Goal: Transaction & Acquisition: Purchase product/service

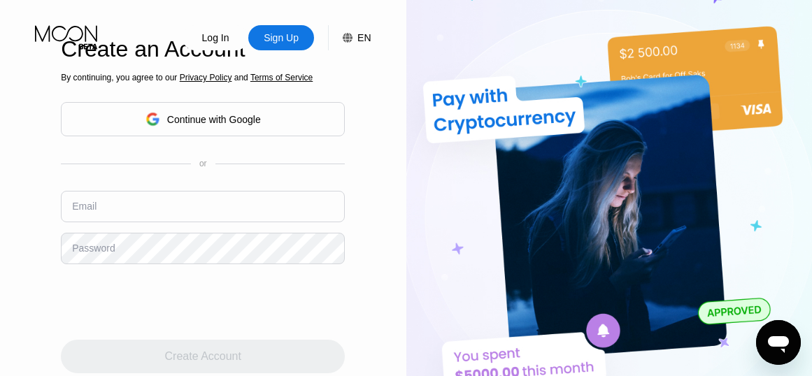
click at [349, 41] on icon at bounding box center [348, 38] width 10 height 10
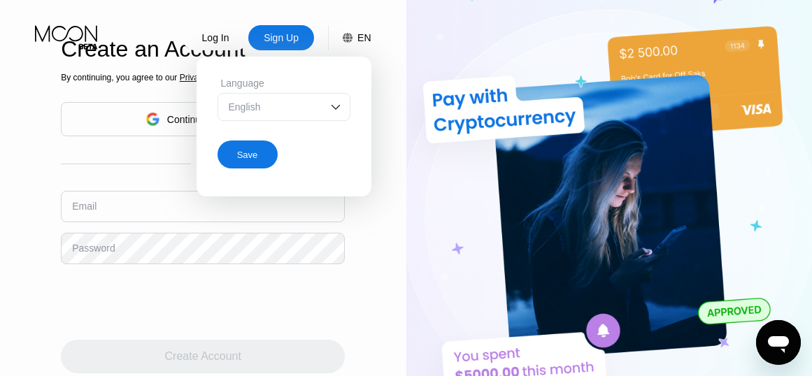
click at [245, 153] on div "Save" at bounding box center [247, 155] width 21 height 12
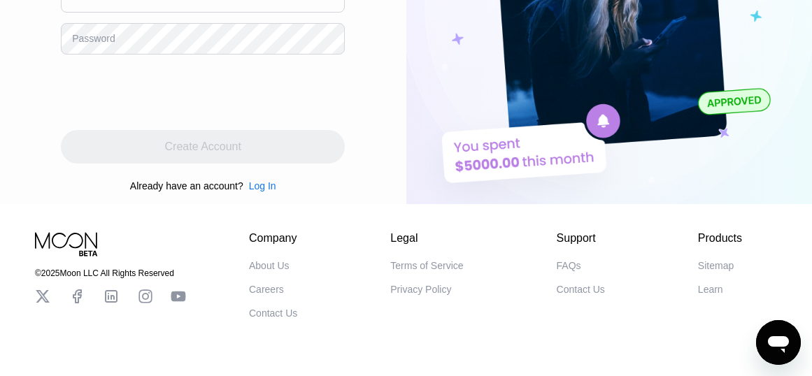
scroll to position [70, 0]
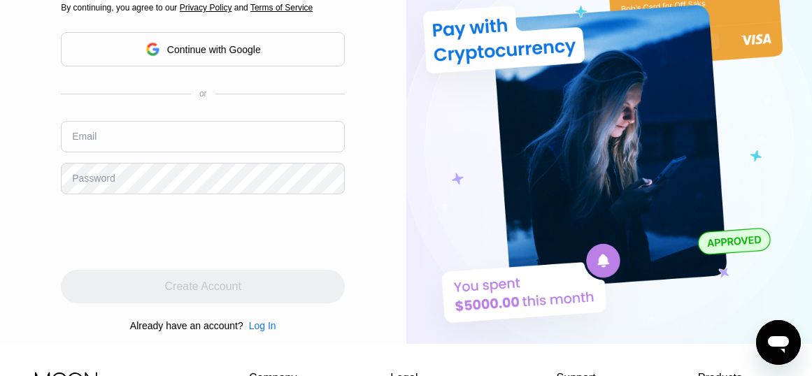
click at [130, 134] on input "text" at bounding box center [203, 136] width 284 height 31
paste input "[EMAIL_ADDRESS][DOMAIN_NAME]"
type input "[EMAIL_ADDRESS][DOMAIN_NAME]"
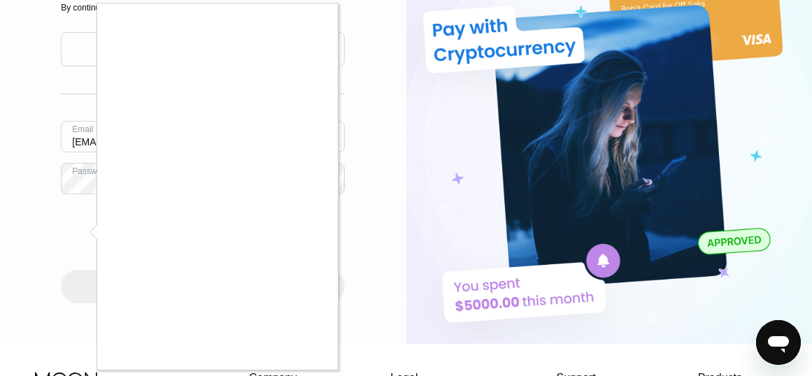
click at [87, 187] on div at bounding box center [406, 188] width 812 height 376
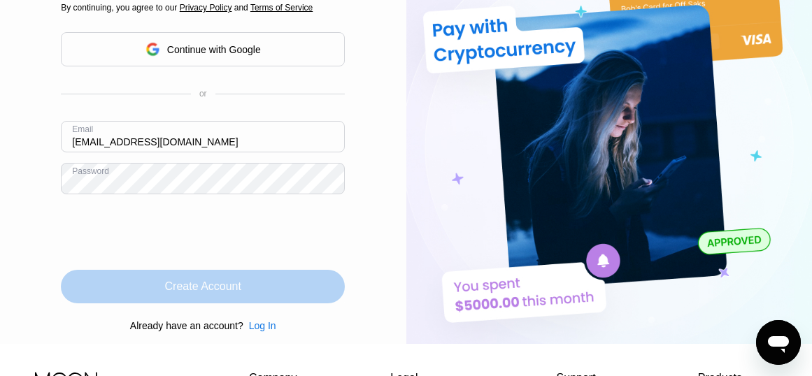
click at [208, 291] on div "Create Account" at bounding box center [203, 287] width 76 height 14
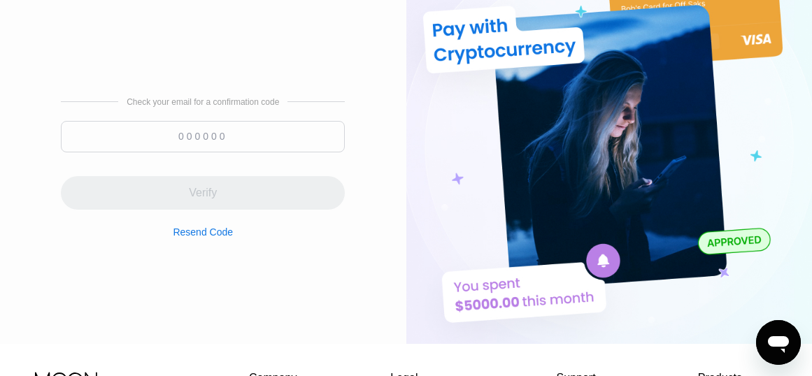
click at [173, 131] on input at bounding box center [203, 136] width 284 height 31
paste input "357404"
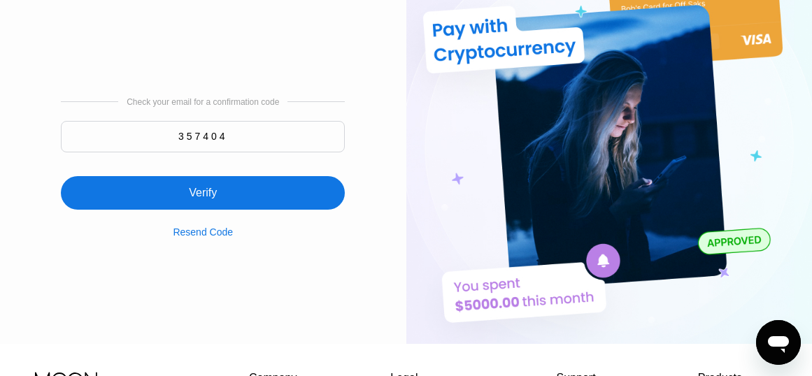
type input "357404"
click at [192, 192] on div "Verify" at bounding box center [203, 193] width 28 height 14
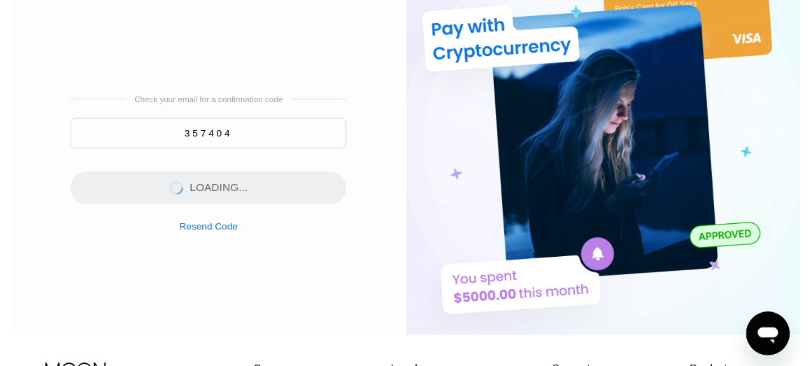
scroll to position [0, 0]
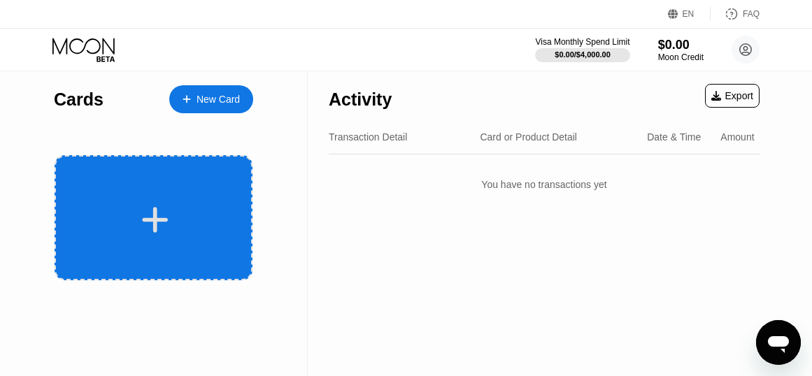
click at [167, 217] on icon at bounding box center [154, 219] width 27 height 31
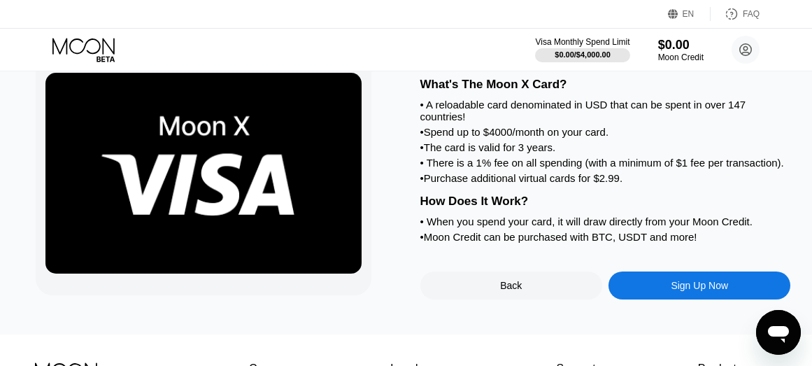
scroll to position [140, 0]
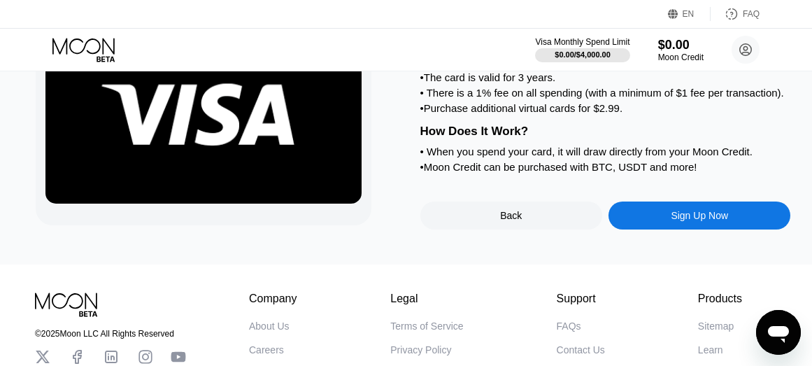
click at [667, 229] on div "Sign Up Now" at bounding box center [699, 215] width 182 height 28
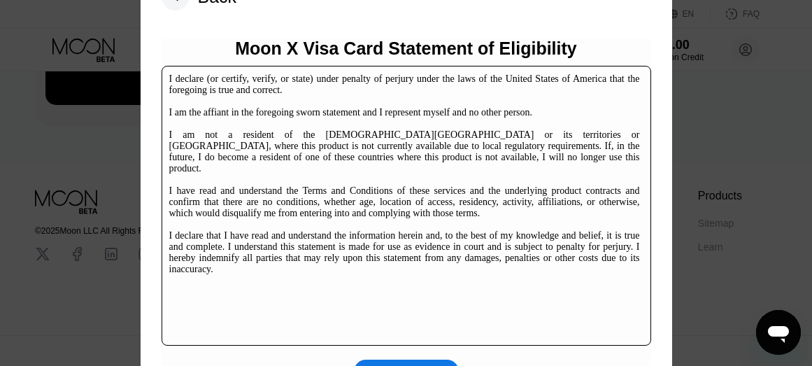
scroll to position [250, 0]
drag, startPoint x: 815, startPoint y: 250, endPoint x: 40, endPoint y: 33, distance: 804.6
click at [422, 362] on div "I agree" at bounding box center [406, 371] width 105 height 24
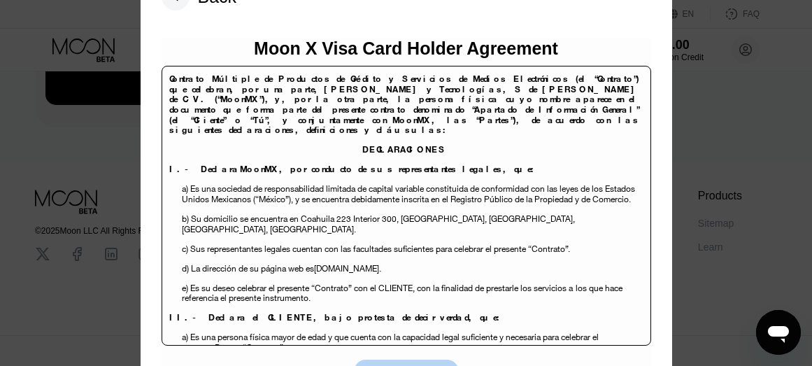
click at [394, 364] on div "I agree" at bounding box center [406, 371] width 105 height 24
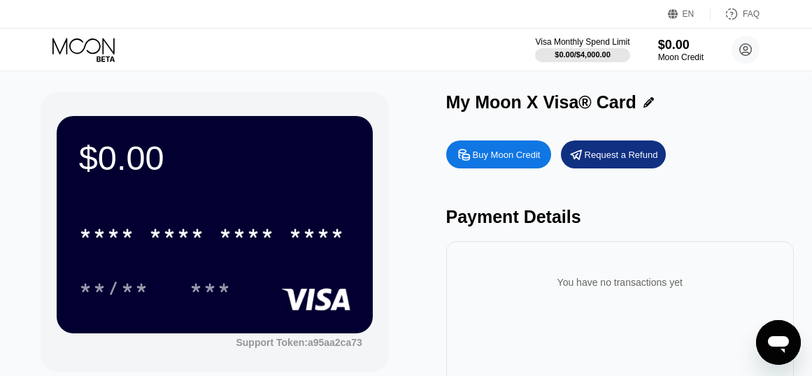
scroll to position [70, 0]
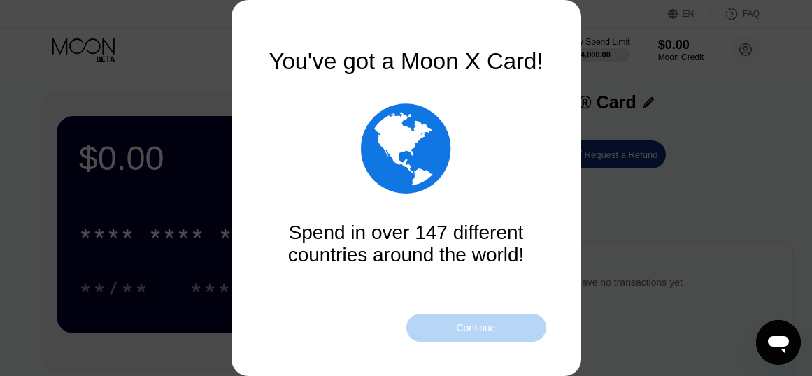
click at [471, 331] on div "Continue" at bounding box center [475, 327] width 39 height 11
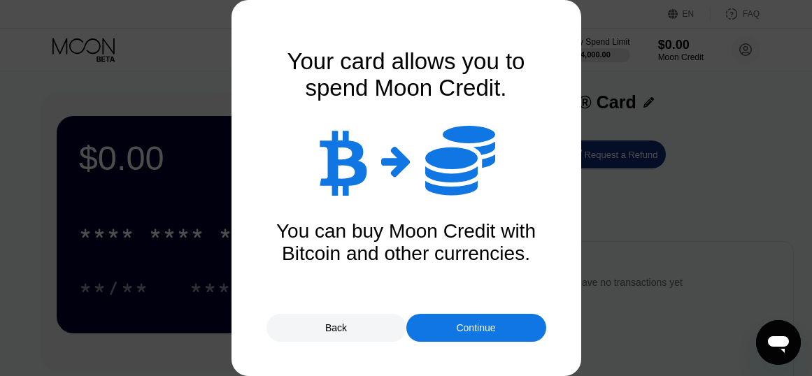
click at [480, 327] on div "Continue" at bounding box center [475, 327] width 39 height 11
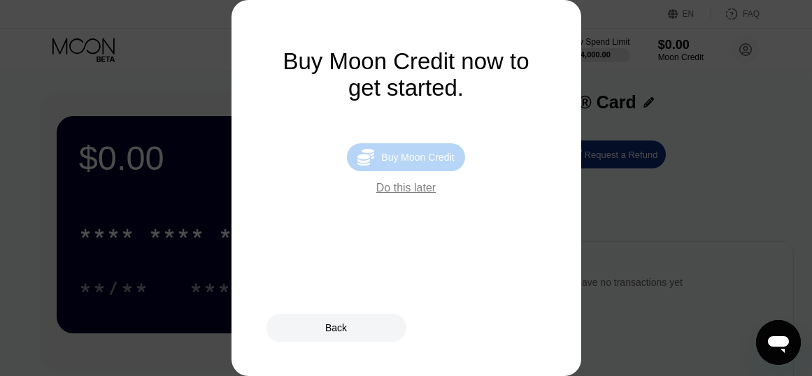
click at [389, 159] on div "Buy Moon Credit" at bounding box center [417, 157] width 73 height 11
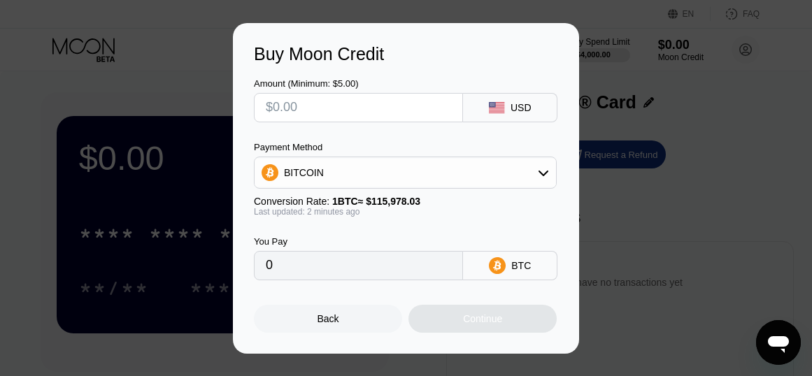
click at [412, 169] on div "BITCOIN" at bounding box center [404, 173] width 301 height 28
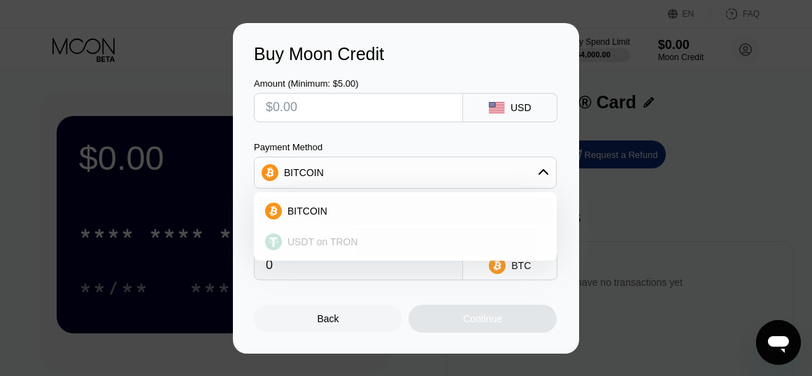
click at [318, 244] on span "USDT on TRON" at bounding box center [322, 241] width 71 height 11
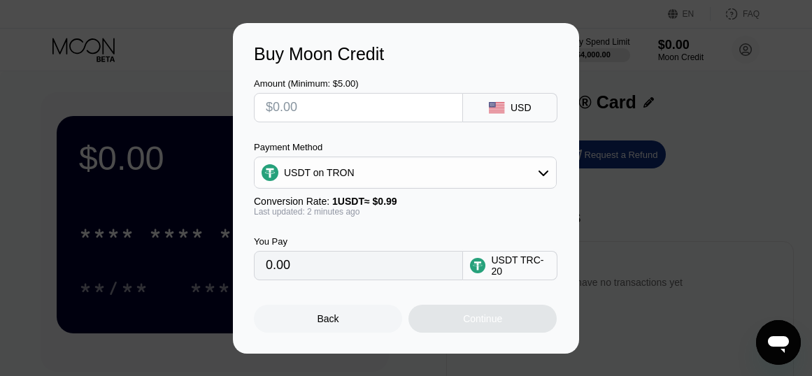
click at [377, 171] on div "USDT on TRON" at bounding box center [404, 173] width 301 height 28
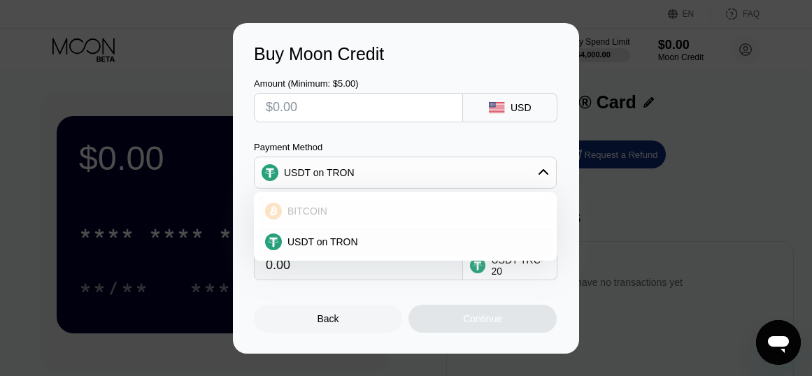
click at [309, 206] on span "BITCOIN" at bounding box center [307, 211] width 40 height 11
type input "0"
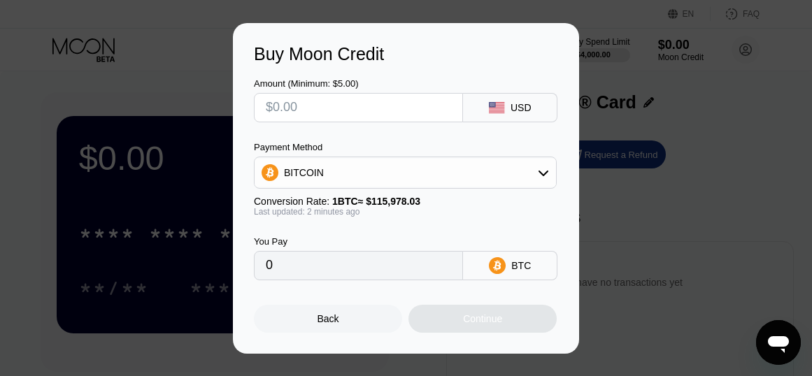
click at [700, 138] on div "Buy Moon Credit Amount (Minimum: $5.00) USD Payment Method BITCOIN Conversion R…" at bounding box center [406, 188] width 812 height 331
click at [336, 324] on div "Back" at bounding box center [328, 318] width 22 height 11
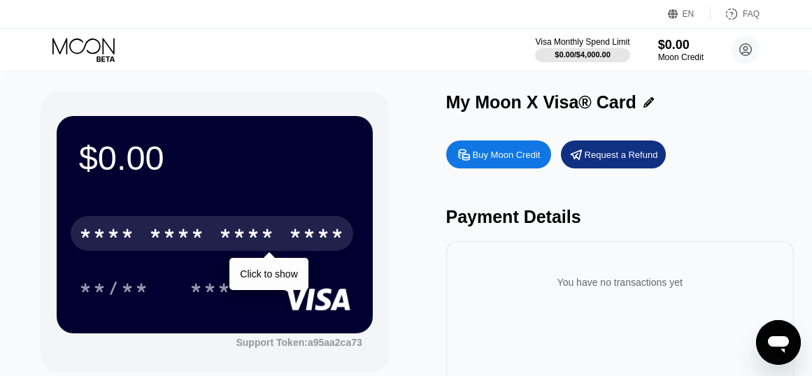
click at [254, 243] on div "* * * *" at bounding box center [247, 235] width 56 height 22
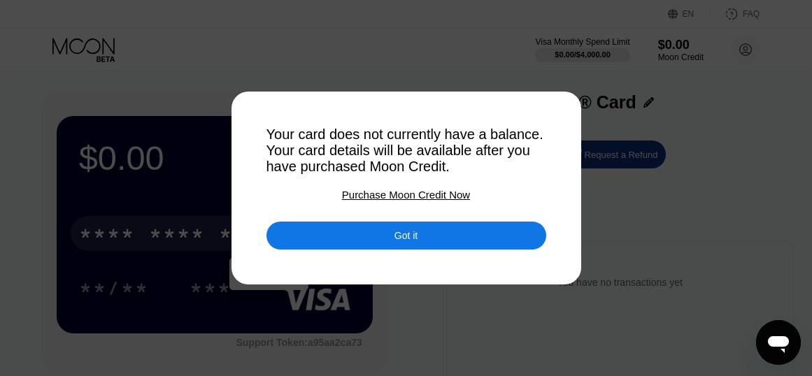
click at [396, 238] on div "Got it" at bounding box center [405, 235] width 23 height 13
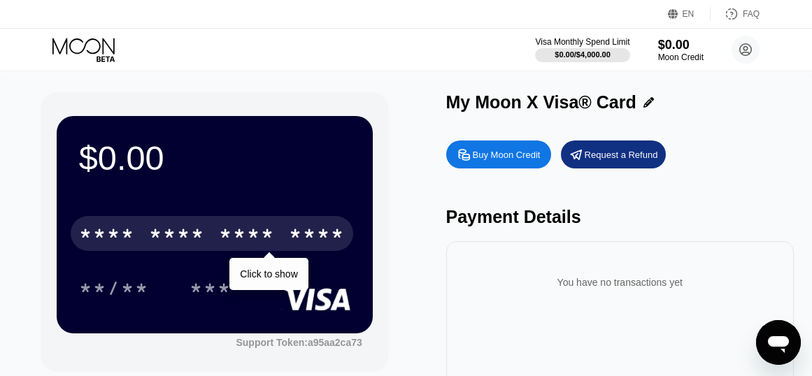
click at [503, 161] on div "Buy Moon Credit" at bounding box center [507, 155] width 68 height 12
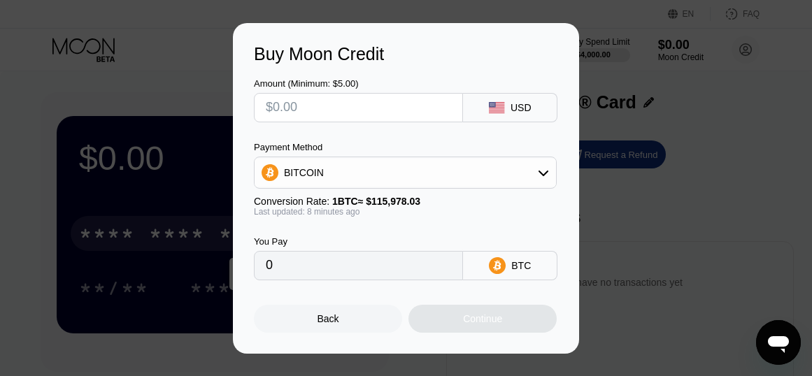
click at [303, 112] on input "text" at bounding box center [358, 108] width 185 height 28
type input "$100"
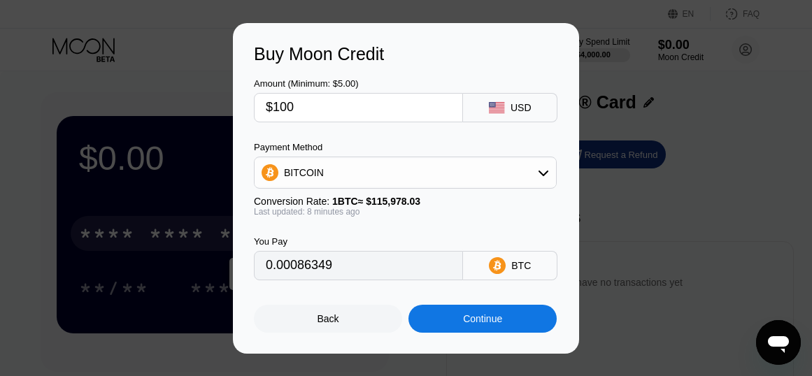
type input "0.00086349"
type input "$100"
click at [394, 179] on div "BITCOIN" at bounding box center [404, 173] width 301 height 28
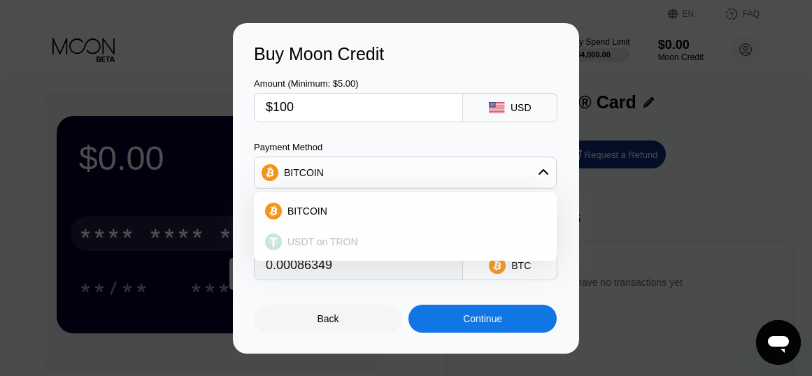
click at [317, 249] on div "USDT on TRON" at bounding box center [405, 242] width 294 height 28
type input "101.01"
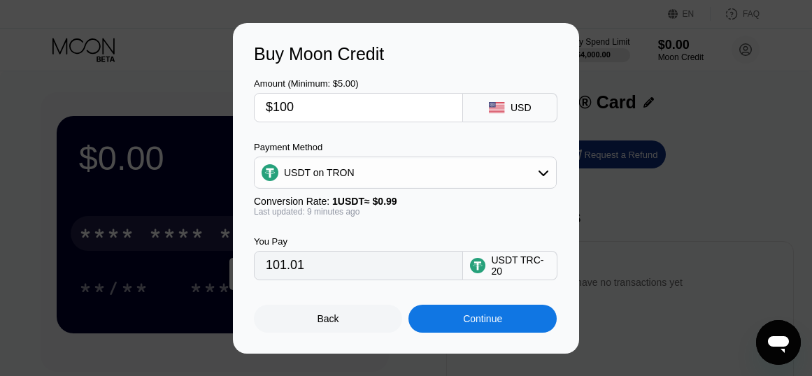
click at [515, 114] on div "USD" at bounding box center [510, 107] width 94 height 29
click at [511, 108] on div "USD" at bounding box center [520, 107] width 21 height 11
drag, startPoint x: 327, startPoint y: 113, endPoint x: 194, endPoint y: 91, distance: 133.9
click at [194, 91] on div "Buy Moon Credit Amount (Minimum: $5.00) $100 USD Payment Method USDT on TRON Co…" at bounding box center [406, 188] width 812 height 331
type input "$110"
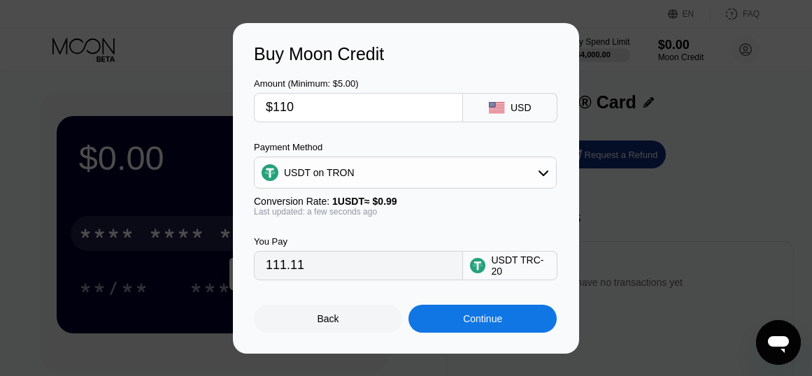
type input "111.11"
click at [480, 323] on div "Continue" at bounding box center [482, 318] width 39 height 11
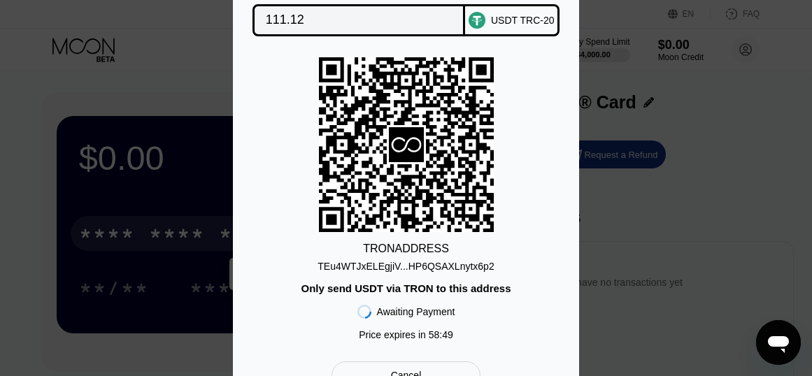
click at [410, 268] on div "TEu4WTJxELEgjiV...HP6QSAXLnytx6p2" at bounding box center [405, 266] width 176 height 11
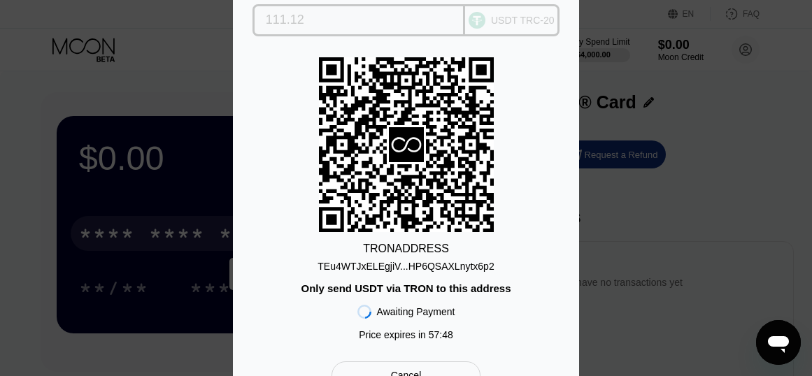
drag, startPoint x: 292, startPoint y: 14, endPoint x: 262, endPoint y: 14, distance: 29.4
click at [262, 14] on div "111.12" at bounding box center [358, 20] width 213 height 32
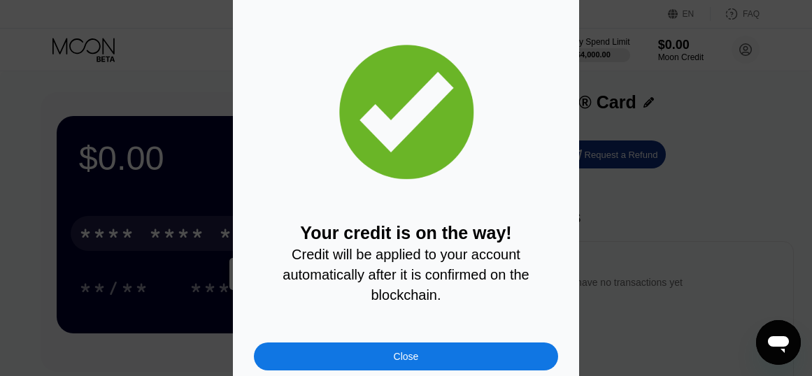
click at [396, 362] on div "Close" at bounding box center [406, 356] width 25 height 11
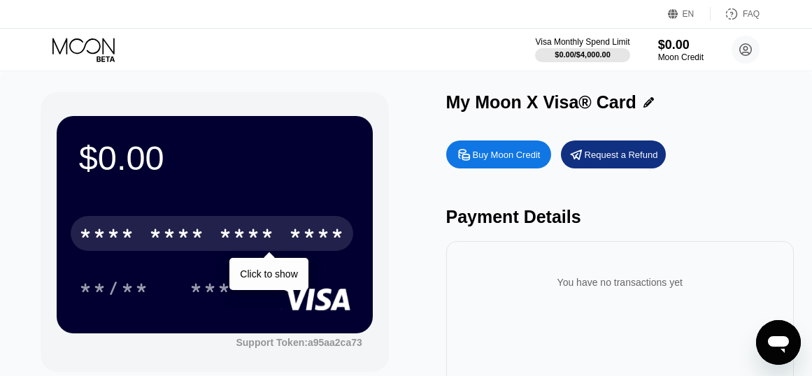
click at [177, 236] on div "* * * *" at bounding box center [177, 235] width 56 height 22
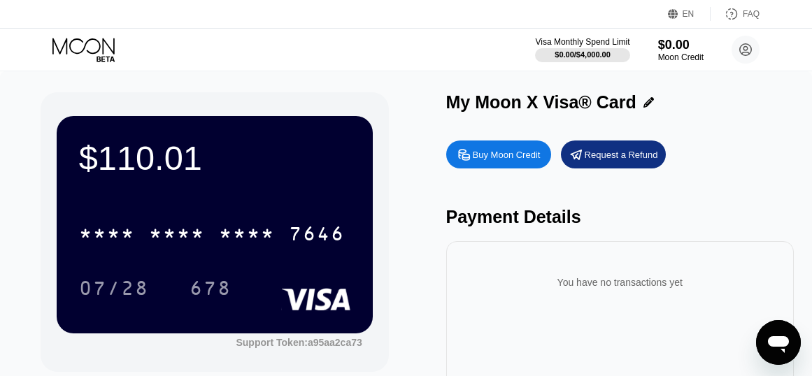
click at [266, 277] on div "07/28 678" at bounding box center [214, 288] width 271 height 35
click at [234, 236] on div "* * * *" at bounding box center [247, 235] width 56 height 22
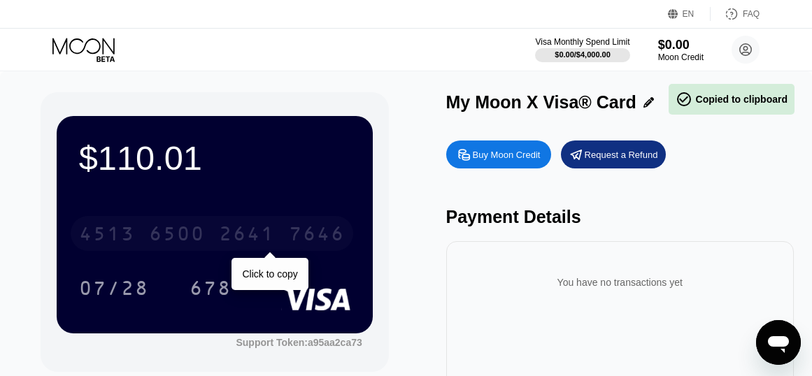
click at [234, 236] on div "2641" at bounding box center [247, 235] width 56 height 22
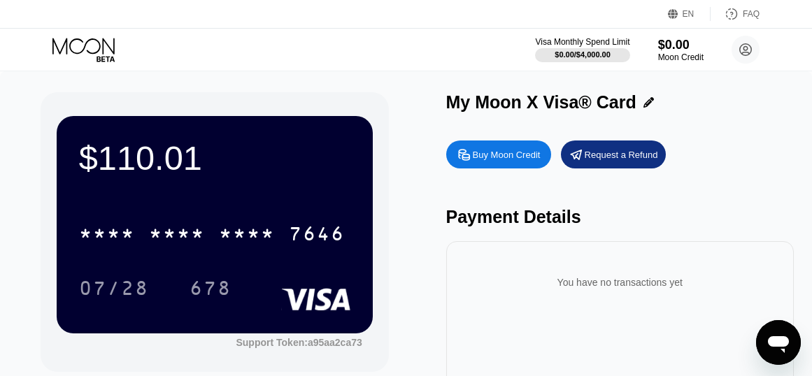
click at [492, 157] on div "Buy Moon Credit" at bounding box center [507, 155] width 68 height 12
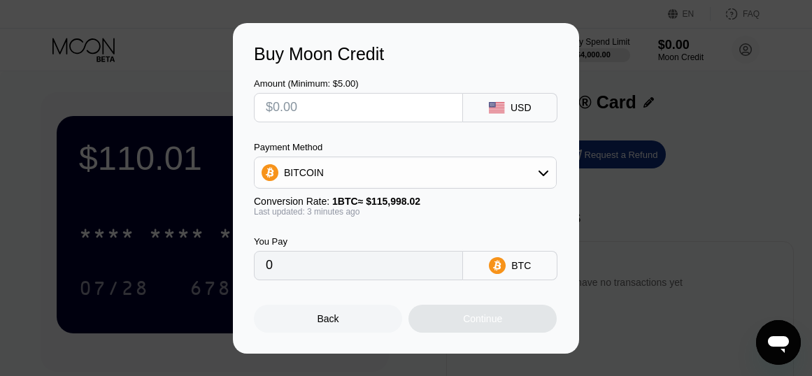
click at [361, 172] on div "BITCOIN" at bounding box center [404, 173] width 301 height 28
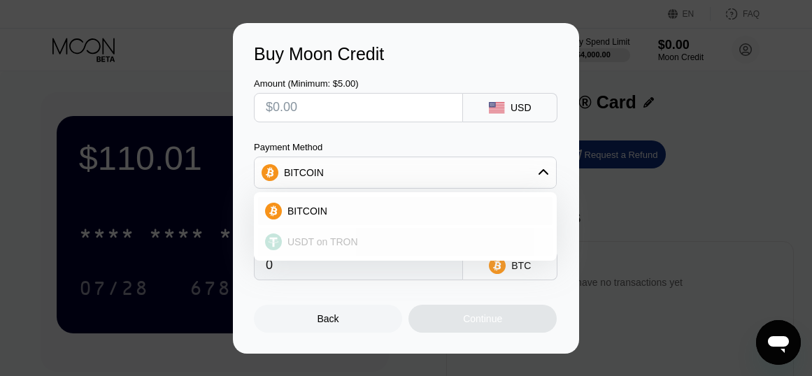
click at [319, 242] on span "USDT on TRON" at bounding box center [322, 241] width 71 height 11
type input "0.00"
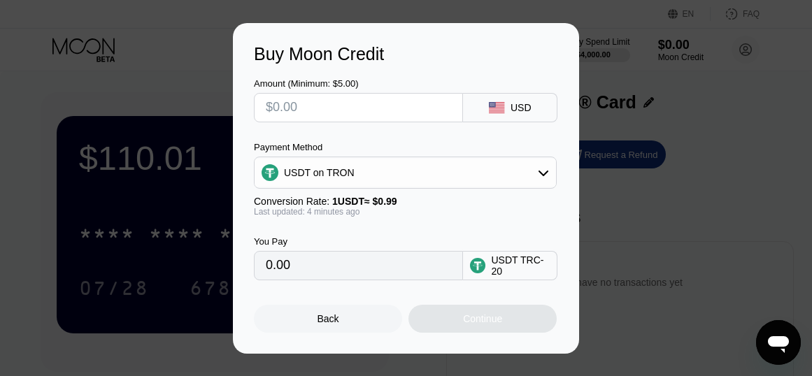
click at [294, 101] on input "text" at bounding box center [358, 108] width 185 height 28
type input "$56"
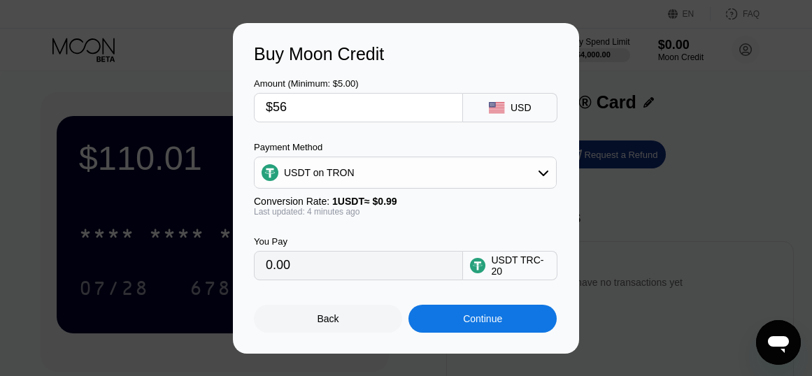
type input "56.57"
type input "$5"
type input "5.05"
click at [478, 324] on div "Continue" at bounding box center [482, 318] width 39 height 11
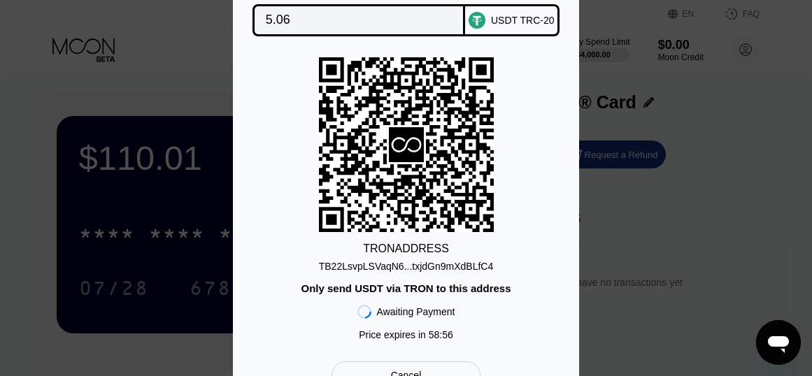
click at [417, 273] on div "TRON ADDRESS TB22LsvpLSVaqN6...txjdGn9mXdBLfC4 Only send USDT via TRON to this …" at bounding box center [406, 202] width 304 height 290
click at [413, 268] on div "TB22LsvpLSVaqN6...txjdGn9mXdBLfC4" at bounding box center [406, 266] width 175 height 11
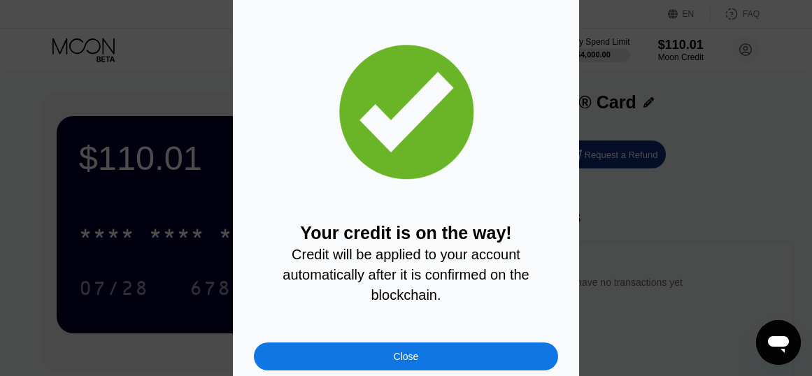
click at [401, 362] on div "Close" at bounding box center [406, 356] width 25 height 11
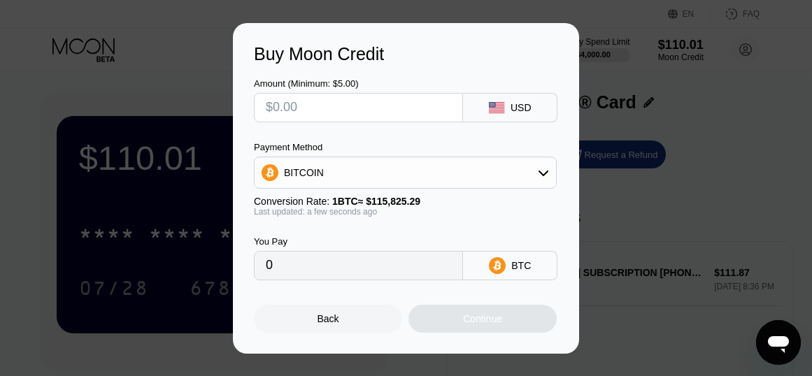
click at [329, 331] on div "Back" at bounding box center [328, 319] width 148 height 28
click at [748, 152] on div "Buy Moon Credit Amount (Minimum: $5.00) USD Payment Method BITCOIN Conversion R…" at bounding box center [406, 188] width 812 height 331
click at [315, 320] on div "Back" at bounding box center [328, 319] width 148 height 28
click at [318, 320] on div "Back" at bounding box center [328, 318] width 22 height 11
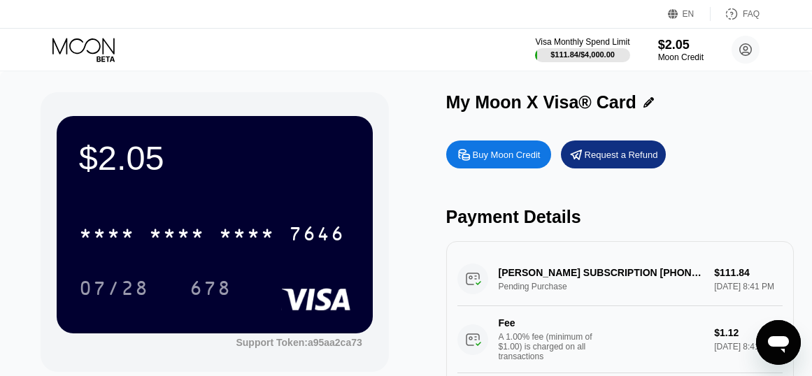
click at [593, 154] on div "Request a Refund" at bounding box center [620, 155] width 73 height 12
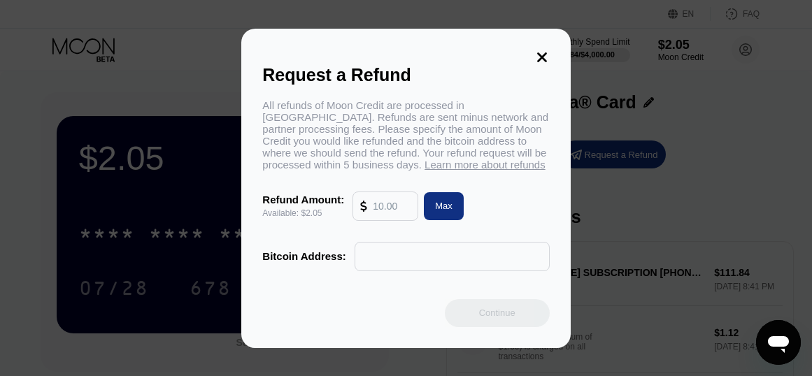
click at [541, 50] on icon at bounding box center [541, 57] width 15 height 15
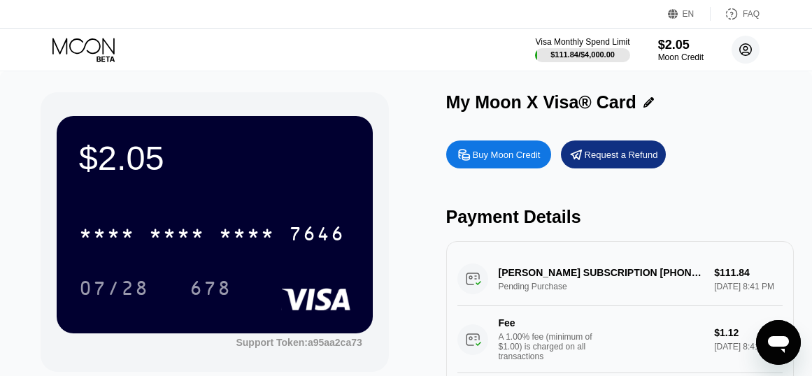
click at [742, 47] on circle at bounding box center [745, 50] width 28 height 28
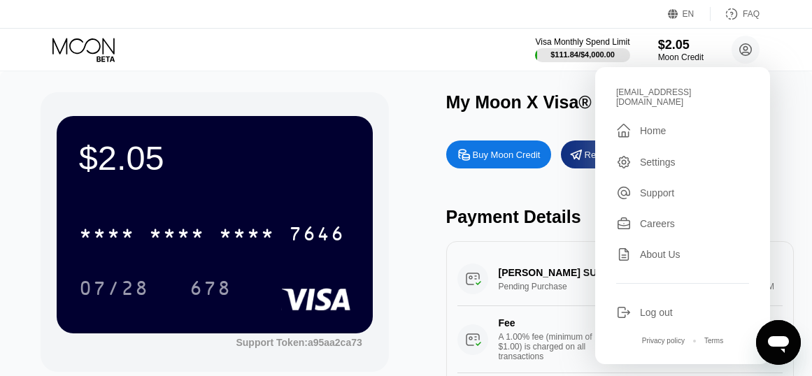
click at [650, 157] on div "Settings" at bounding box center [658, 162] width 36 height 11
